Goal: Information Seeking & Learning: Check status

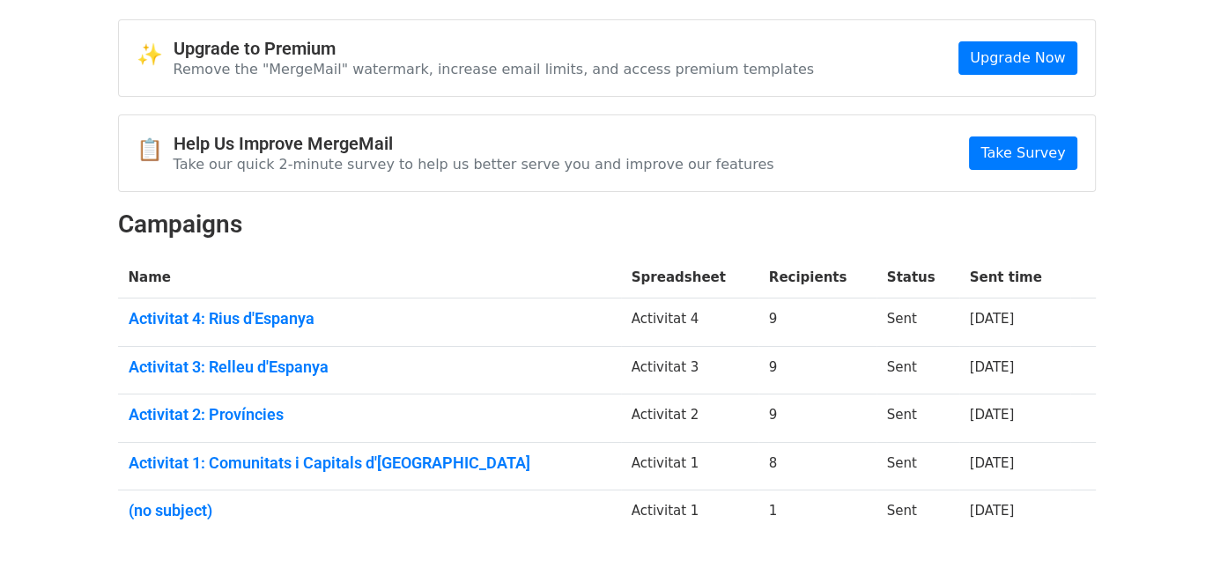
scroll to position [88, 0]
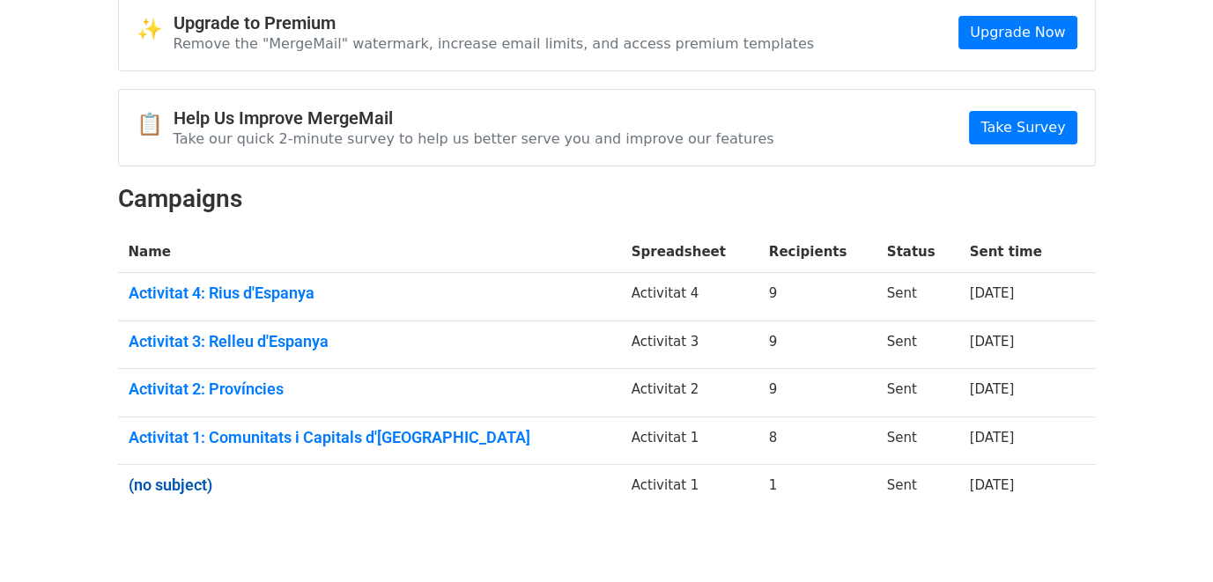
click at [165, 482] on link "(no subject)" at bounding box center [370, 485] width 482 height 19
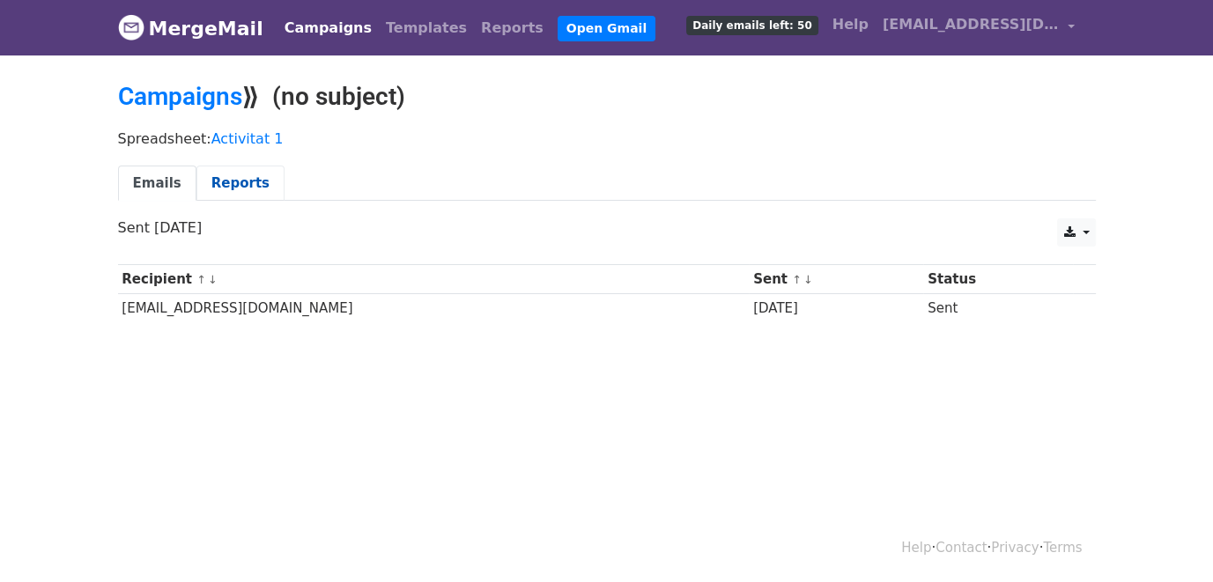
click at [216, 169] on link "Reports" at bounding box center [240, 184] width 88 height 36
click at [218, 178] on link "Reports" at bounding box center [240, 184] width 88 height 36
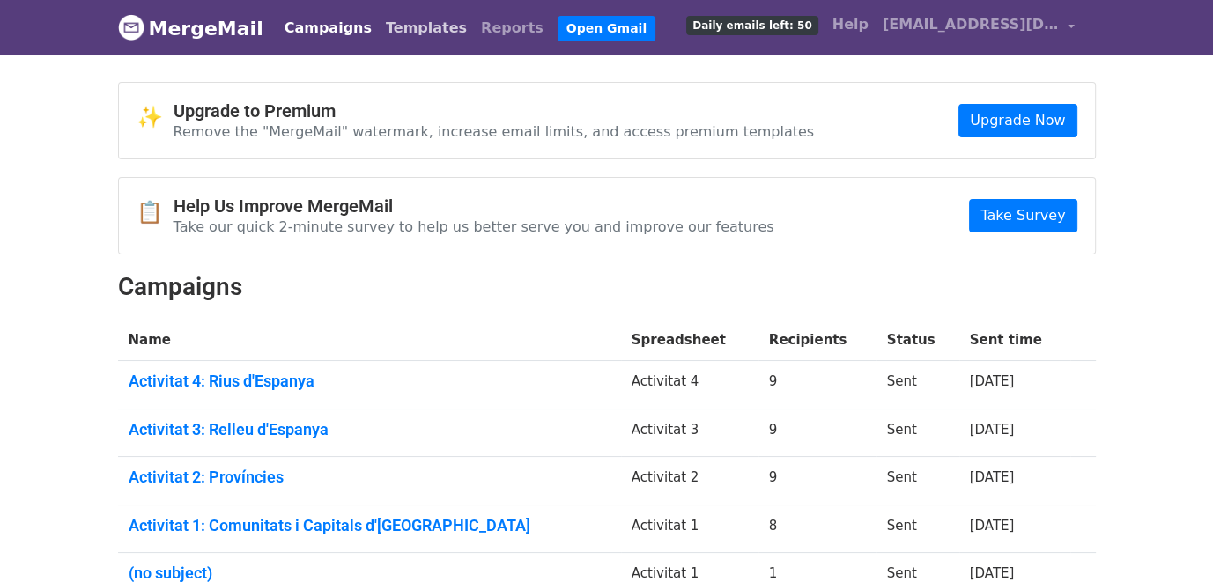
click at [409, 23] on link "Templates" at bounding box center [426, 28] width 95 height 35
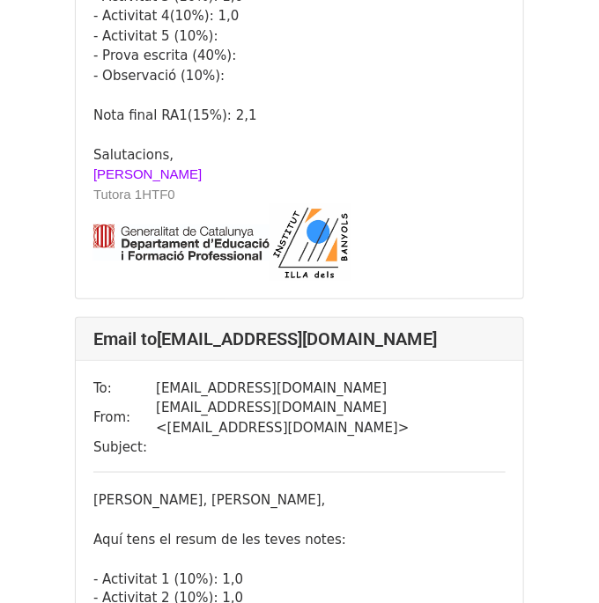
scroll to position [4228, 0]
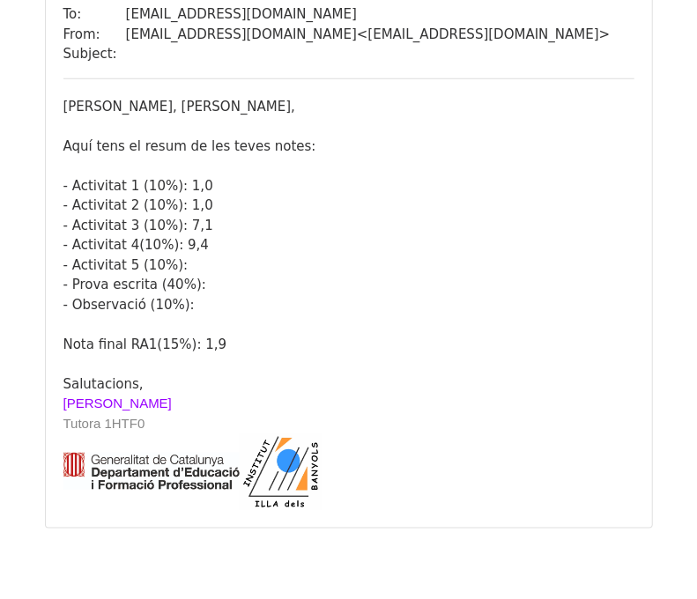
scroll to position [5148, 0]
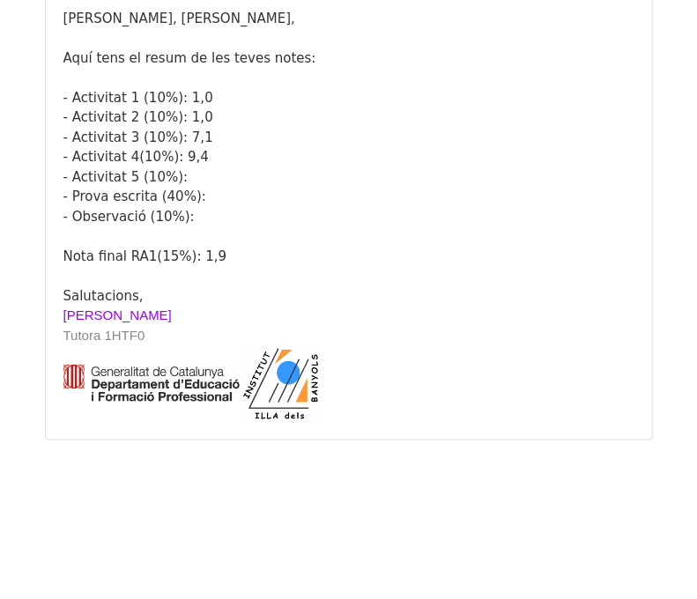
click at [375, 307] on div "[PERSON_NAME]" at bounding box center [348, 316] width 571 height 20
